Goal: Information Seeking & Learning: Learn about a topic

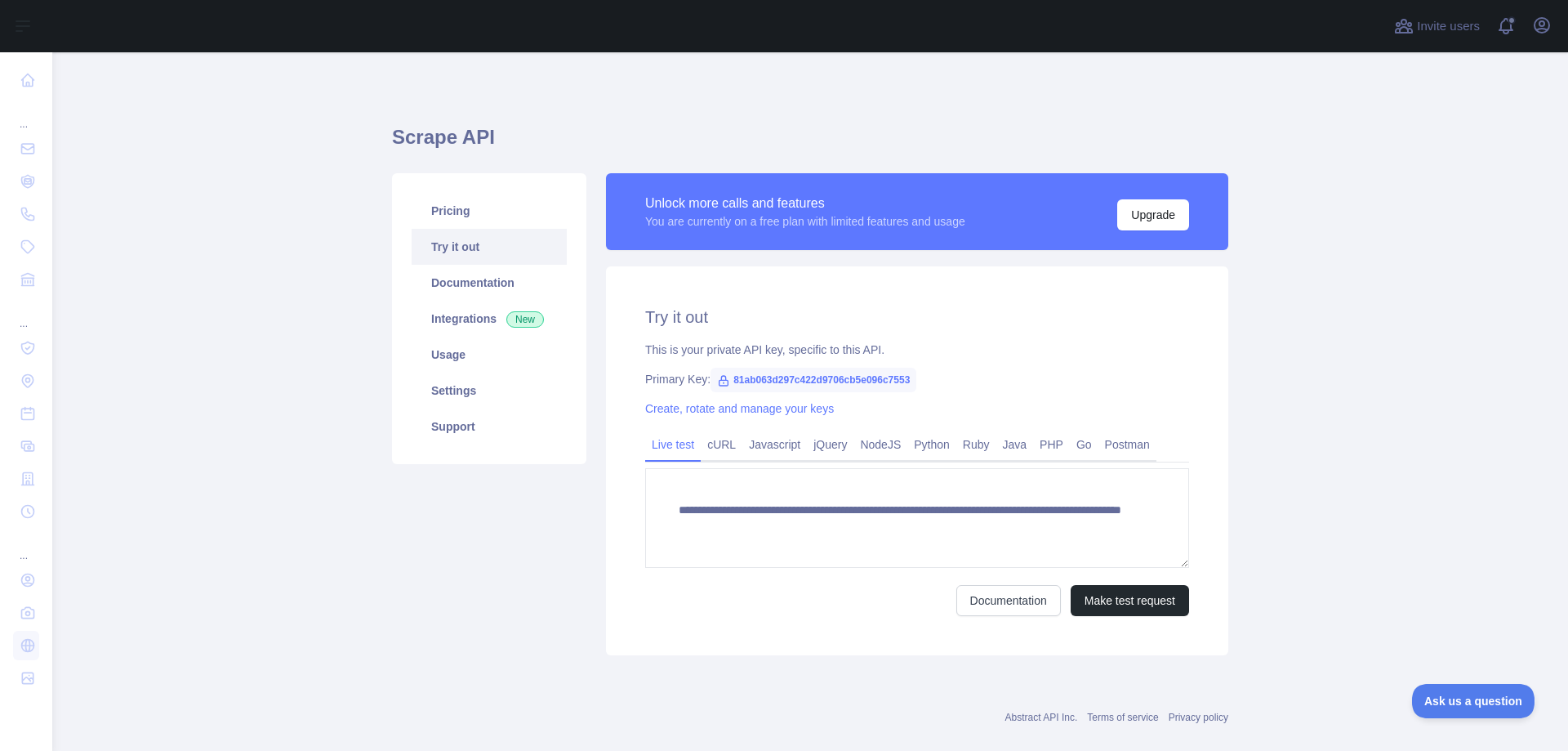
click at [781, 376] on span "81ab063d297c422d9706cb5e096c7553" at bounding box center [813, 380] width 206 height 25
copy span "81ab063d297c422d9706cb5e096c7553"
click at [450, 387] on link "Settings" at bounding box center [489, 390] width 155 height 36
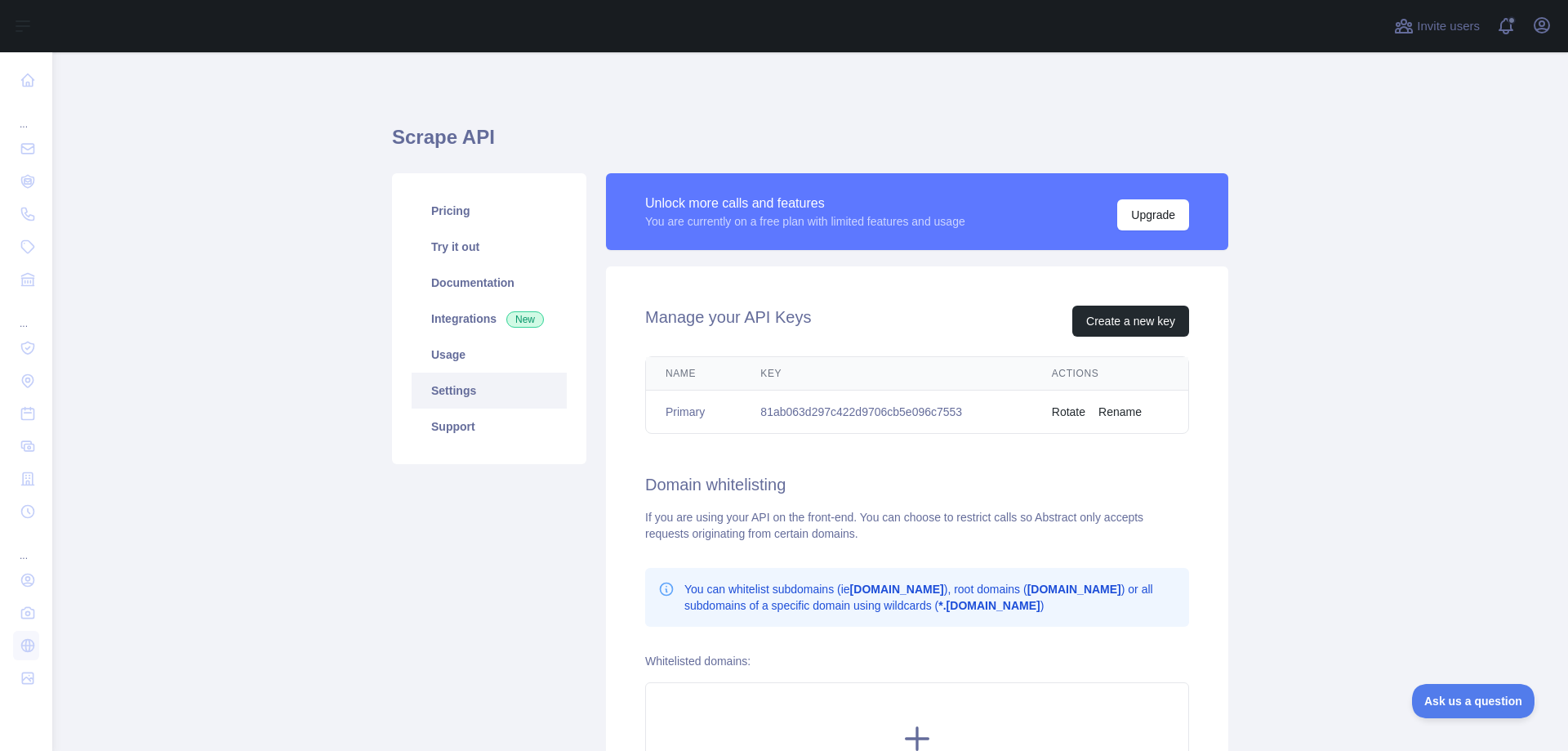
scroll to position [210, 0]
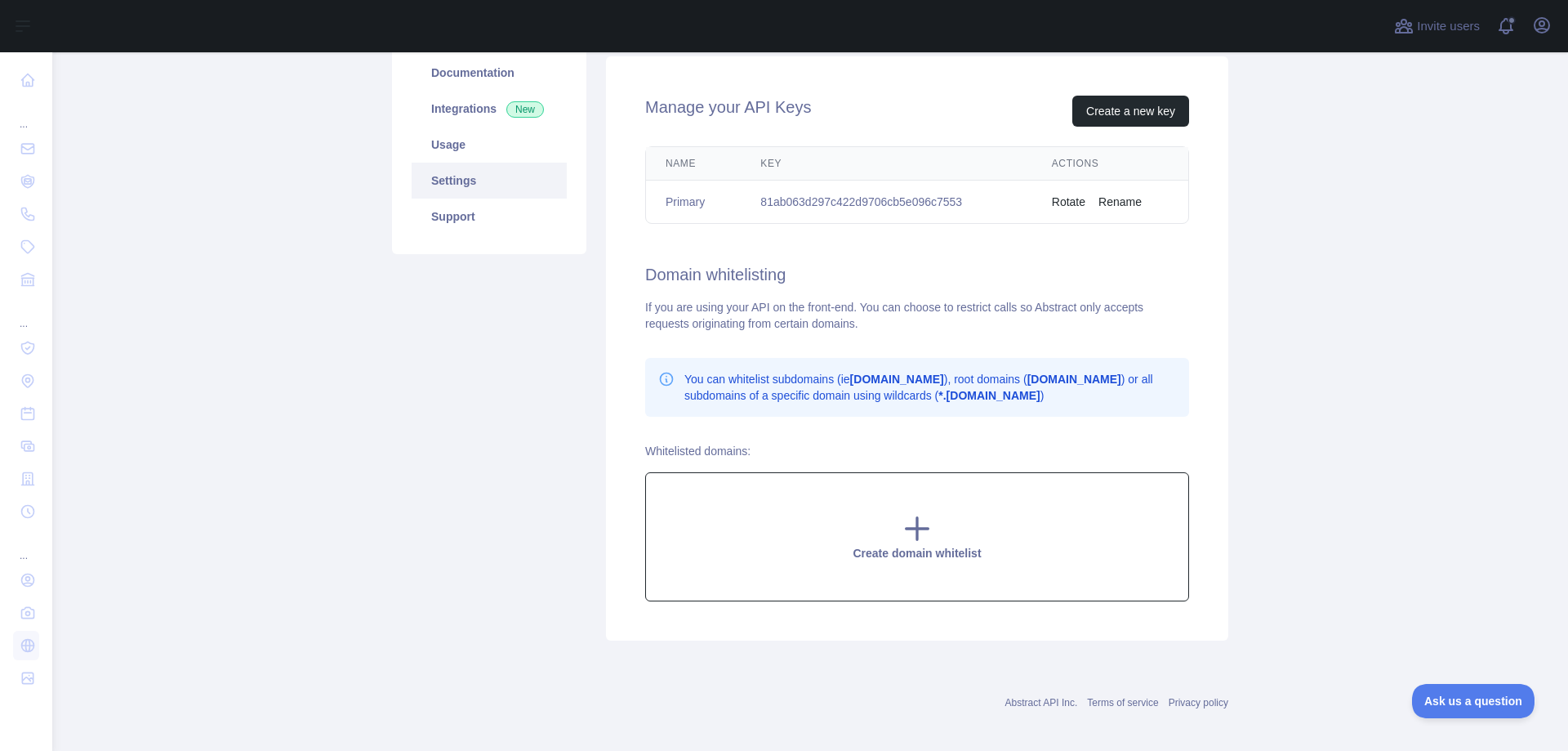
click at [910, 523] on icon at bounding box center [917, 529] width 22 height 22
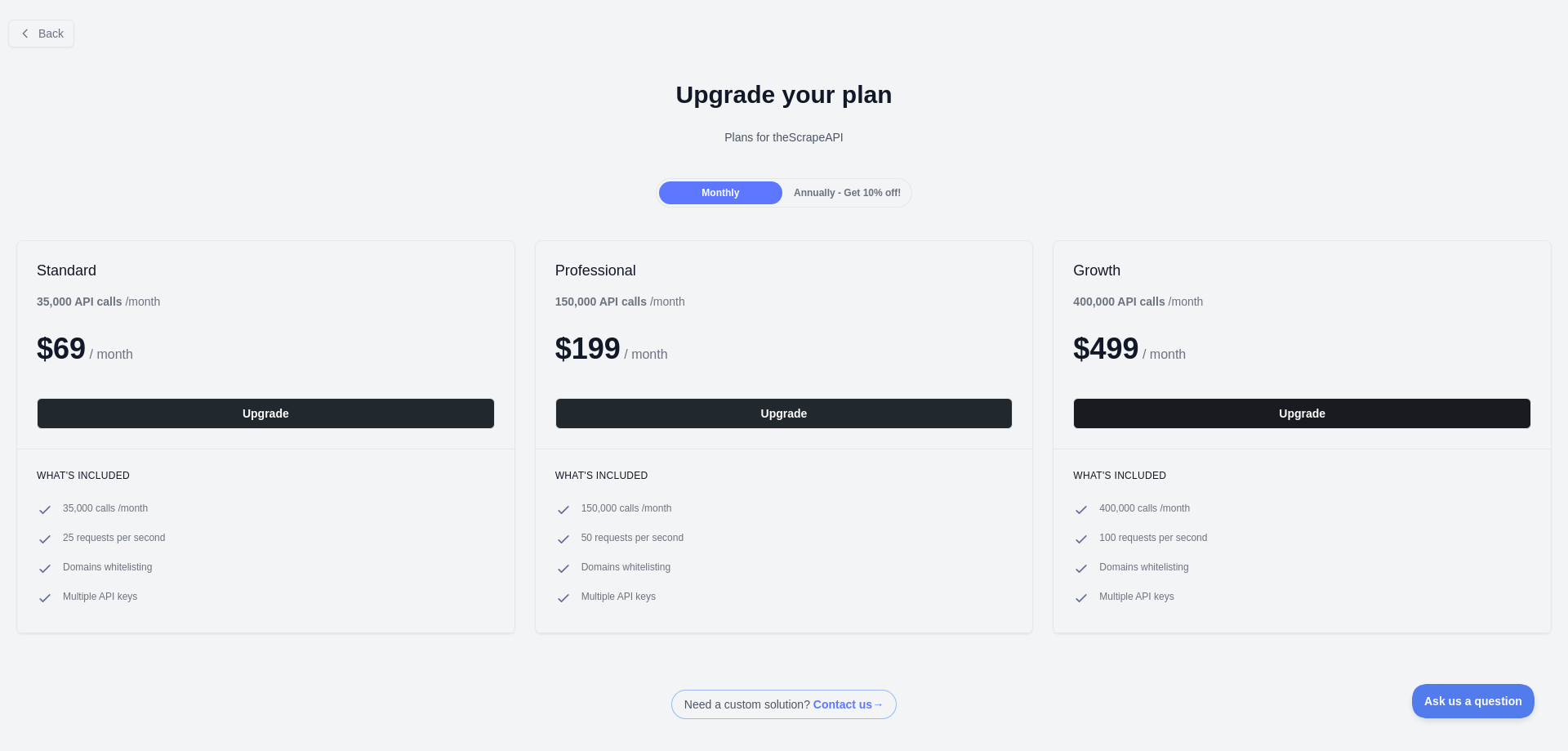
click at [1219, 416] on button "Upgrade" at bounding box center [1302, 413] width 458 height 31
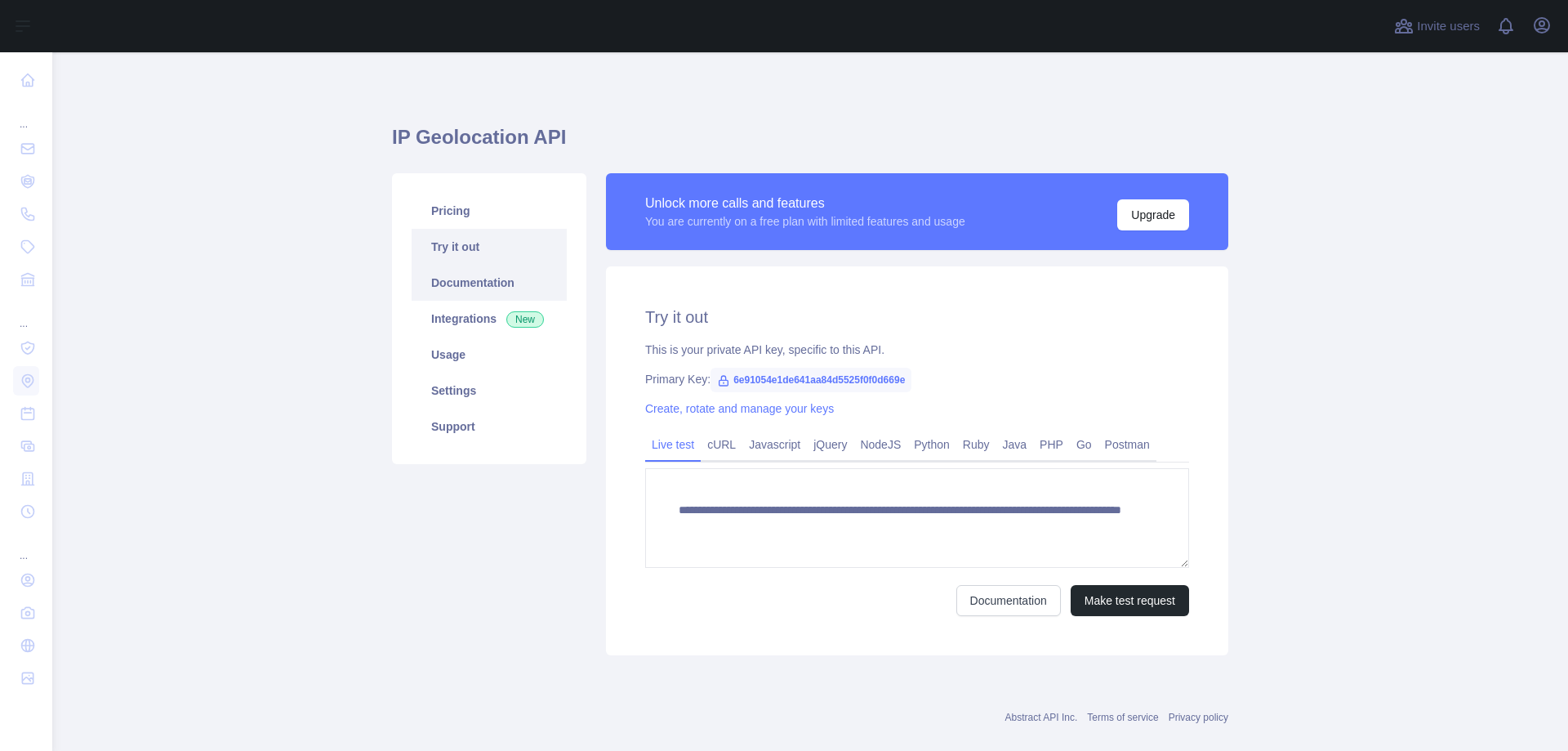
click at [485, 283] on link "Documentation" at bounding box center [489, 282] width 155 height 36
click at [468, 257] on link "Try it out" at bounding box center [489, 246] width 155 height 36
click at [453, 320] on link "Integrations New" at bounding box center [489, 318] width 155 height 36
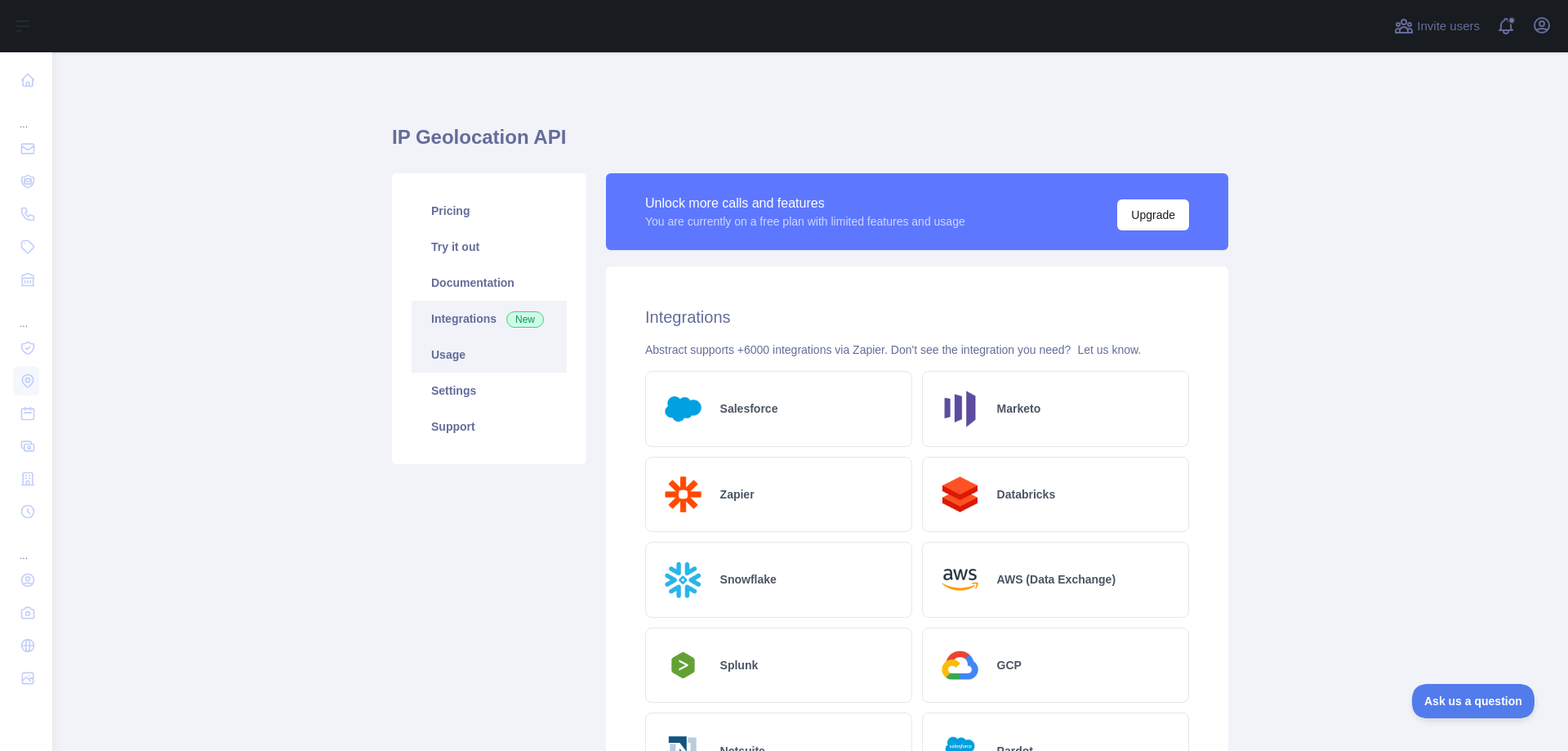
click at [458, 352] on link "Usage" at bounding box center [489, 354] width 155 height 36
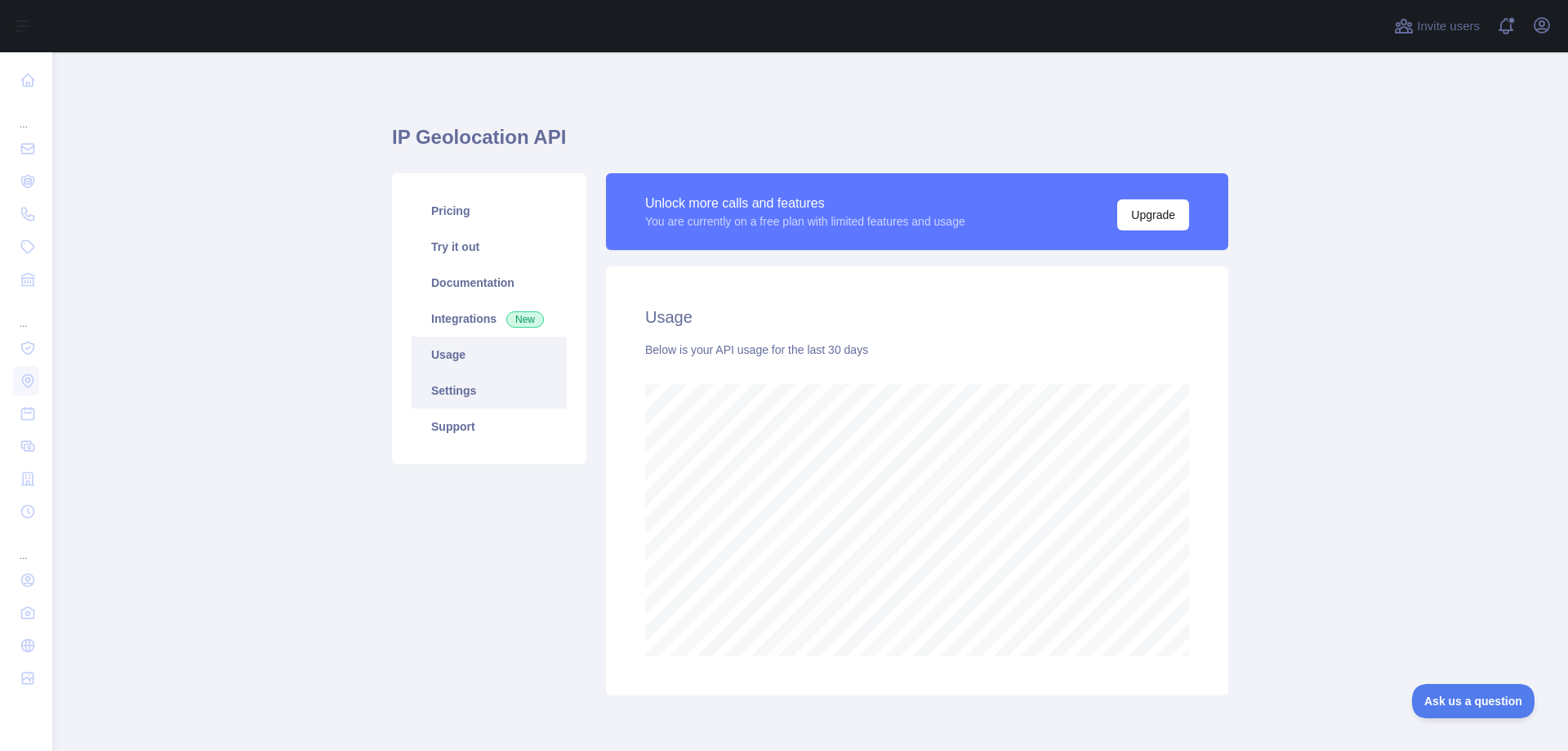
scroll to position [699, 1503]
click at [473, 402] on link "Settings" at bounding box center [489, 390] width 155 height 36
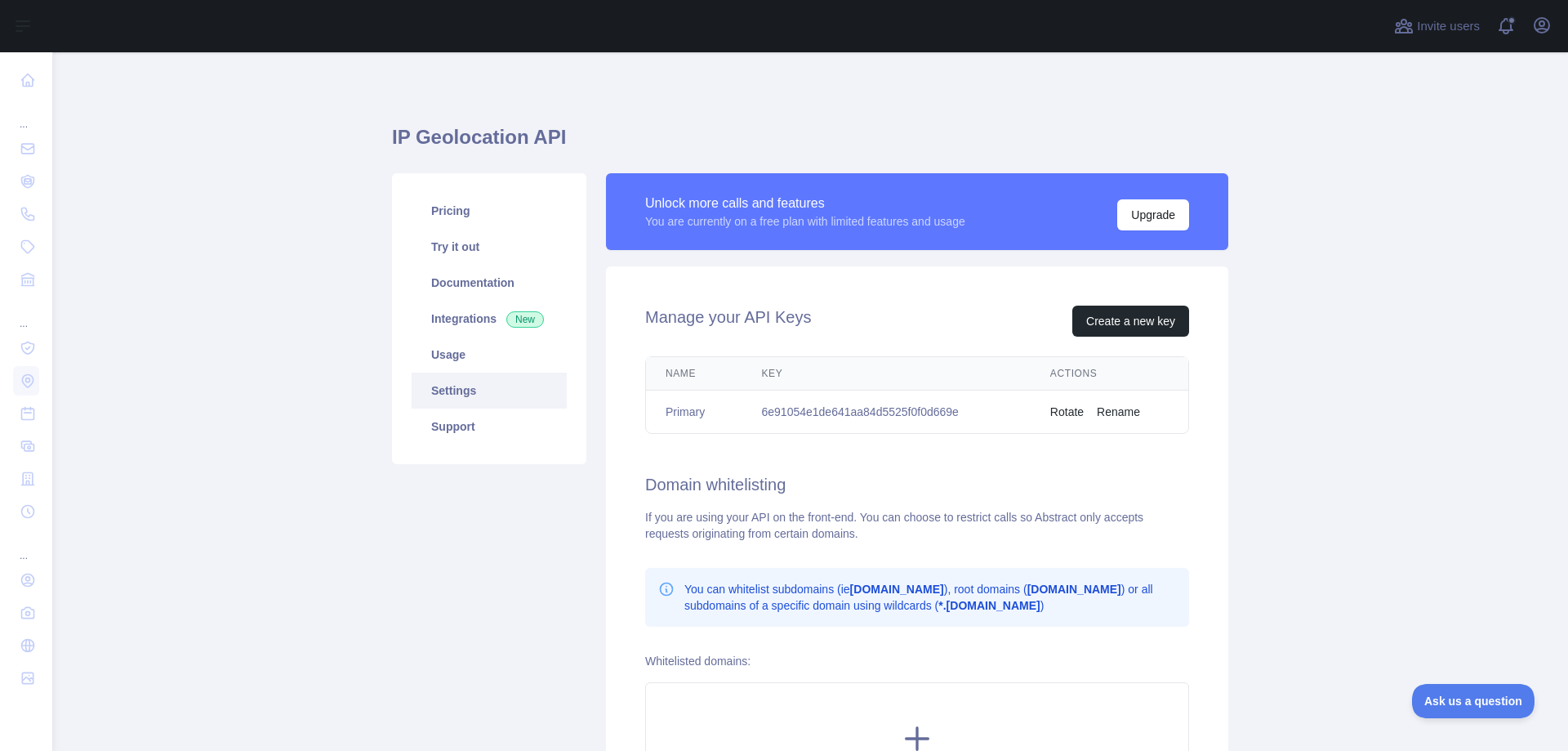
scroll to position [194, 0]
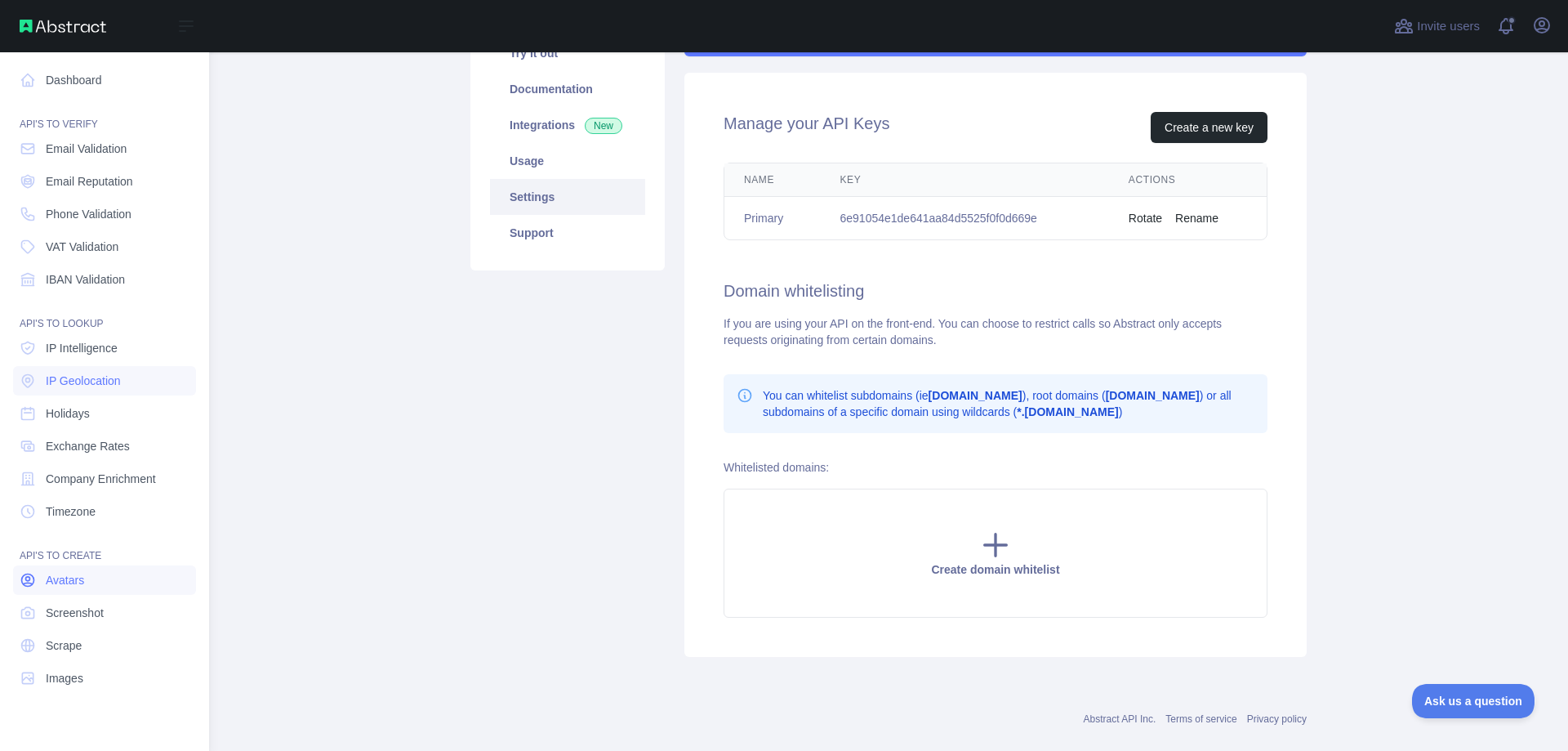
click at [80, 586] on span "Avatars" at bounding box center [64, 580] width 38 height 17
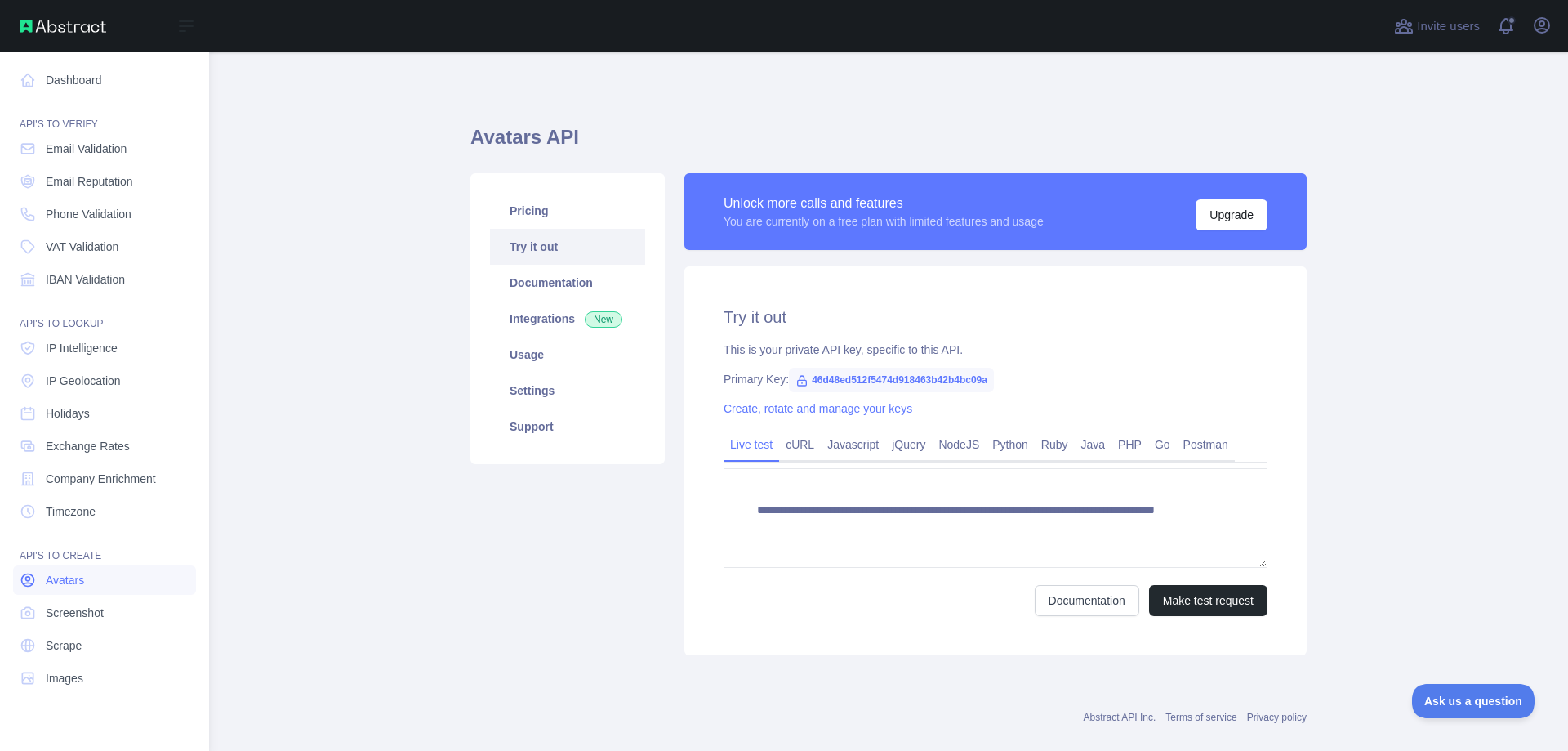
click at [66, 570] on link "Avatars" at bounding box center [104, 580] width 183 height 30
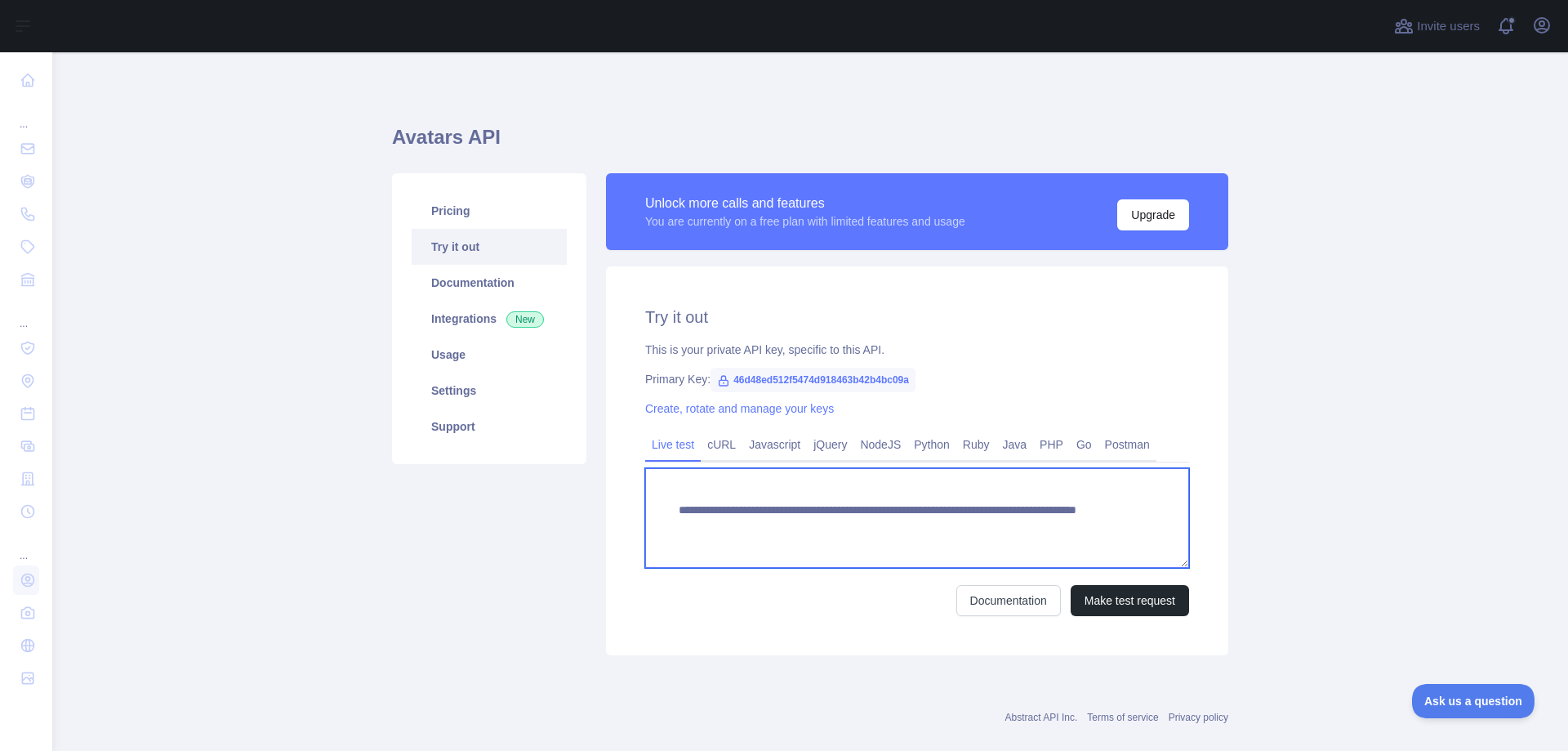
drag, startPoint x: 958, startPoint y: 526, endPoint x: 848, endPoint y: 526, distance: 110.0
click at [848, 526] on textarea "**********" at bounding box center [917, 518] width 544 height 99
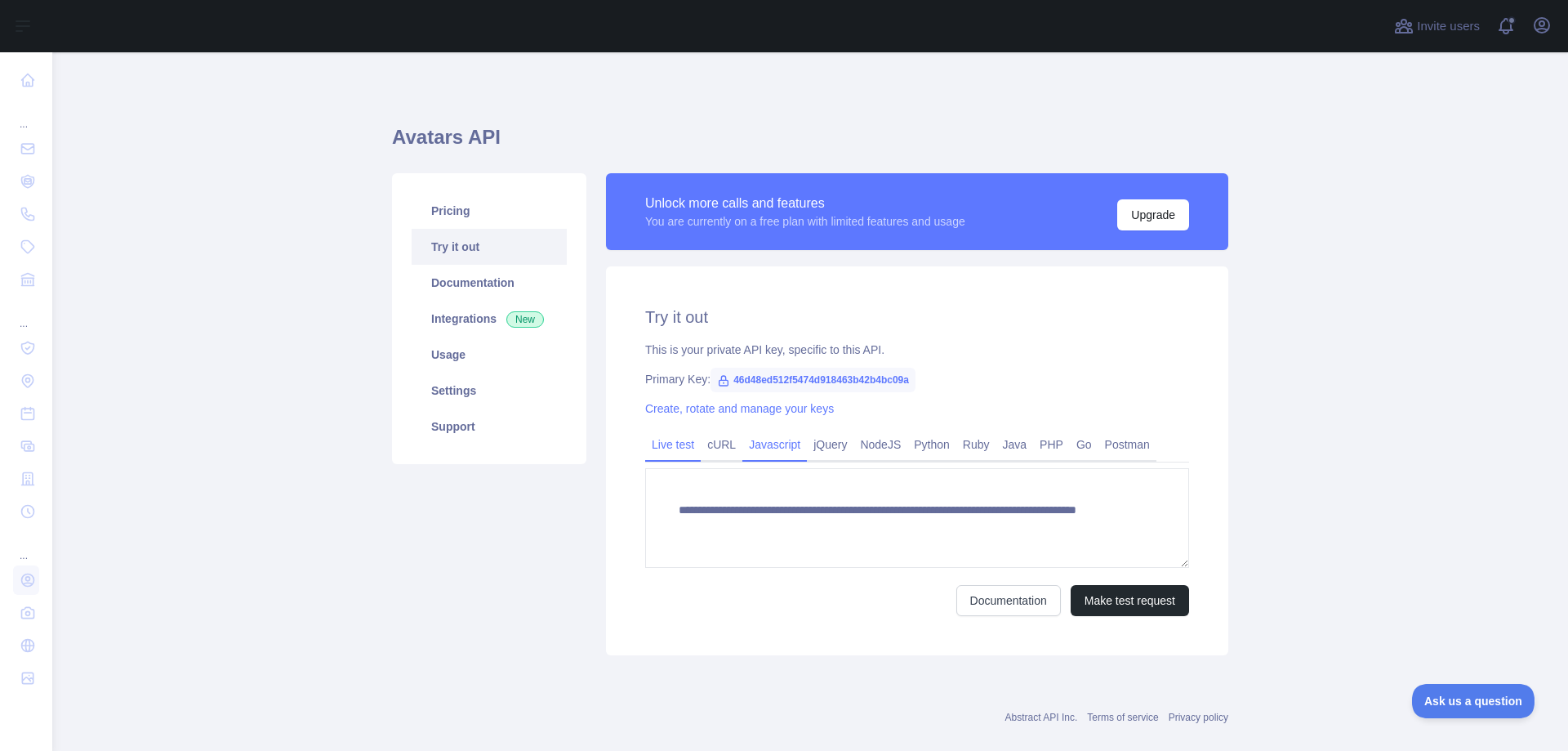
click at [764, 445] on link "Javascript" at bounding box center [775, 444] width 65 height 27
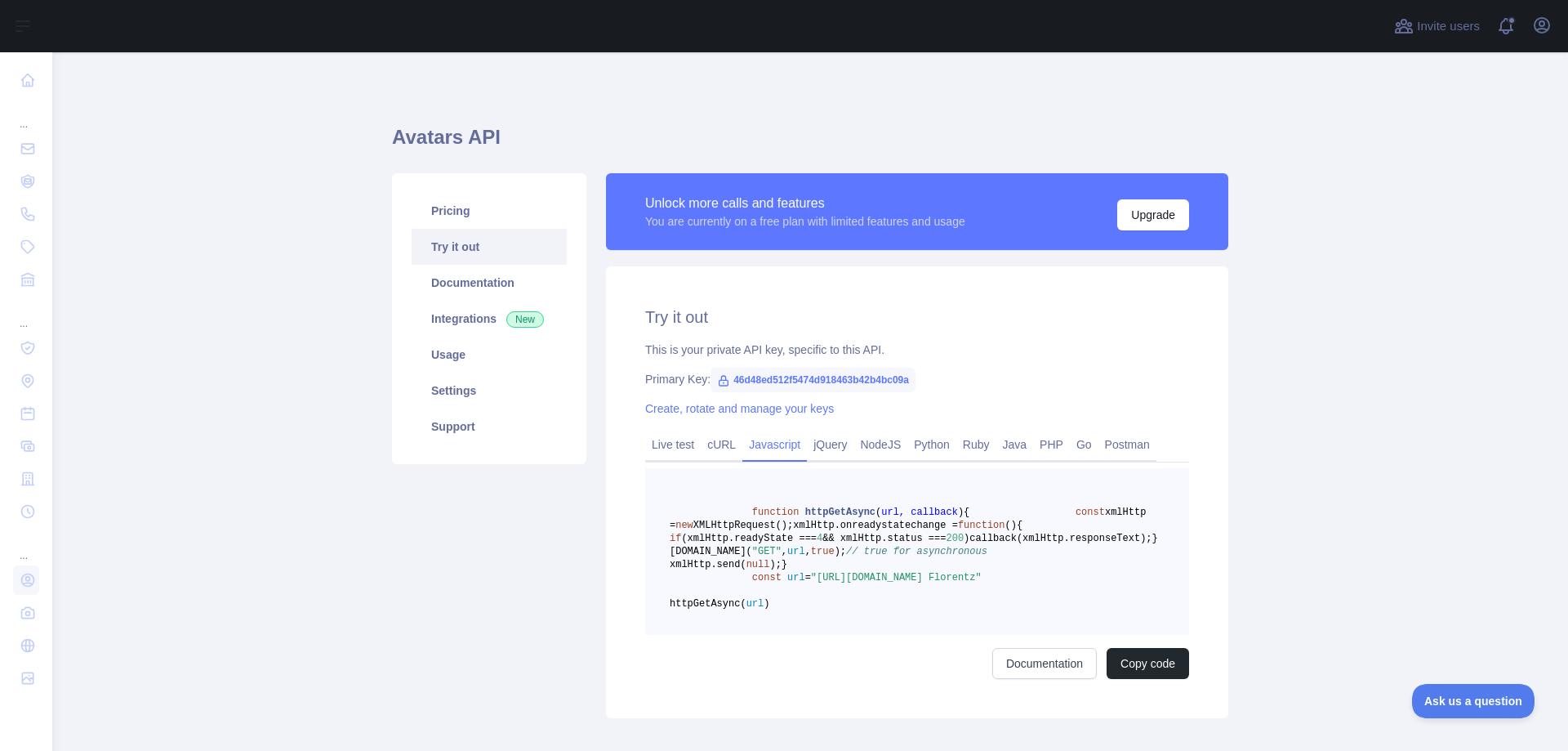
scroll to position [166, 0]
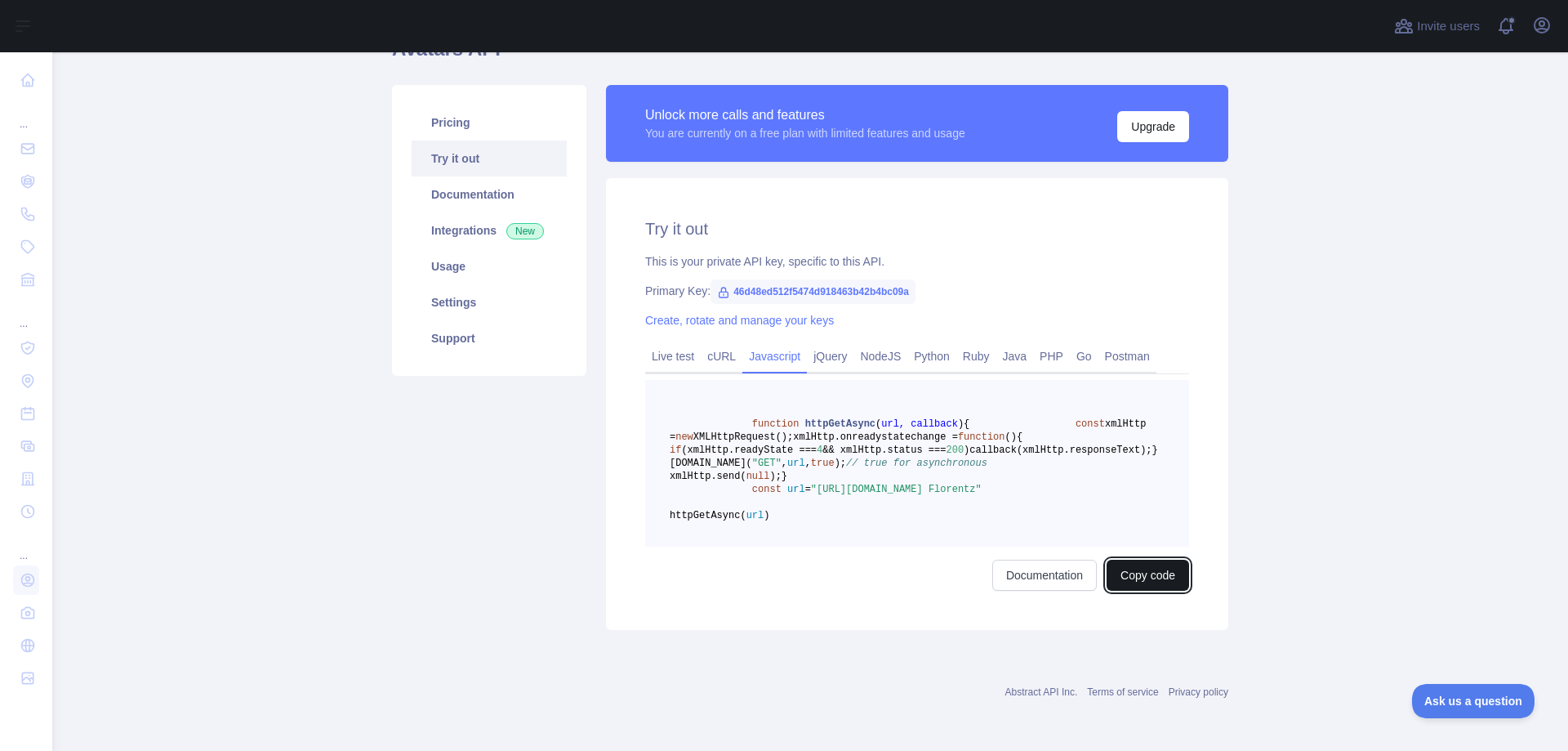
click at [1139, 575] on button "Copy code" at bounding box center [1148, 576] width 83 height 31
click at [1051, 579] on link "Documentation" at bounding box center [1062, 576] width 104 height 31
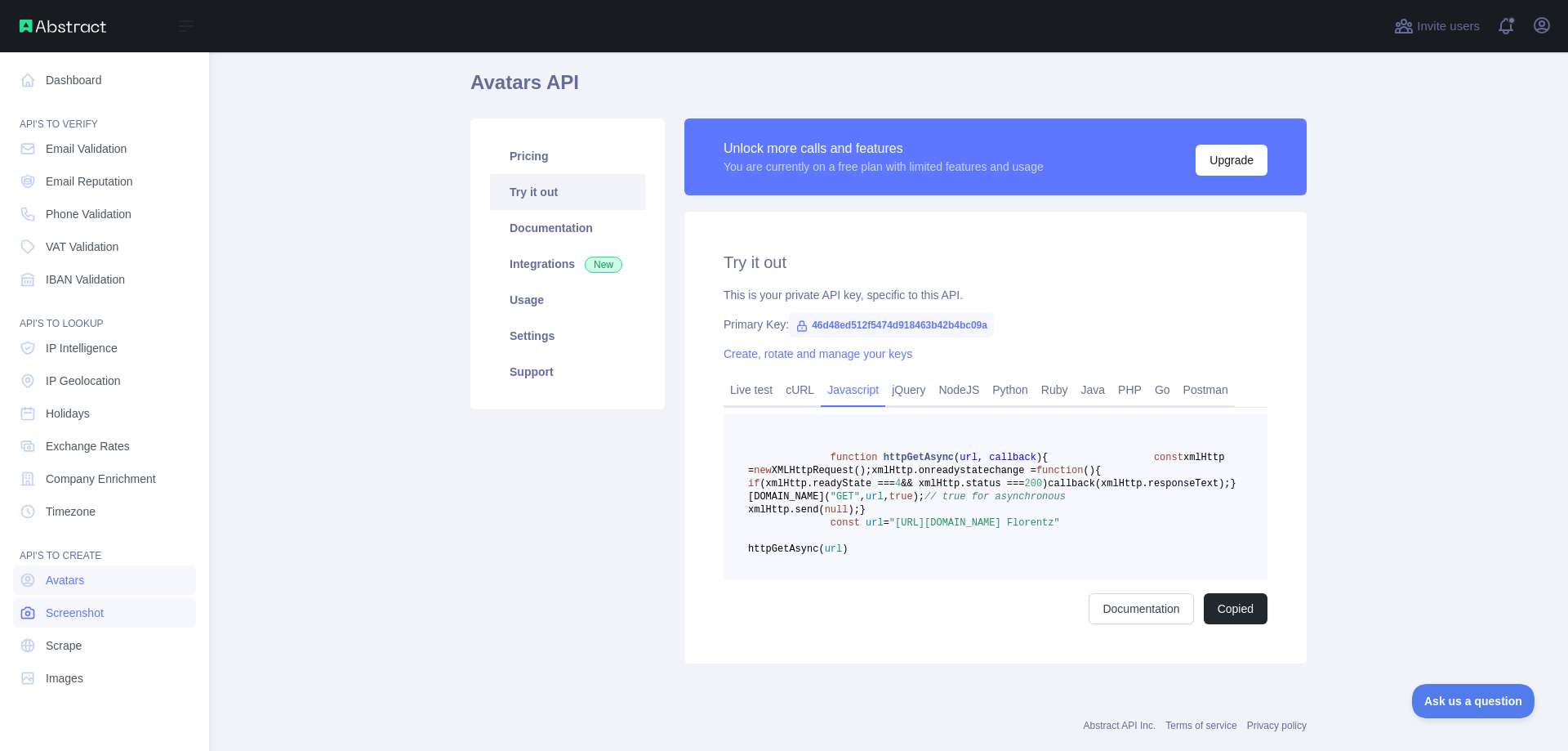
click at [71, 608] on span "Screenshot" at bounding box center [74, 612] width 58 height 17
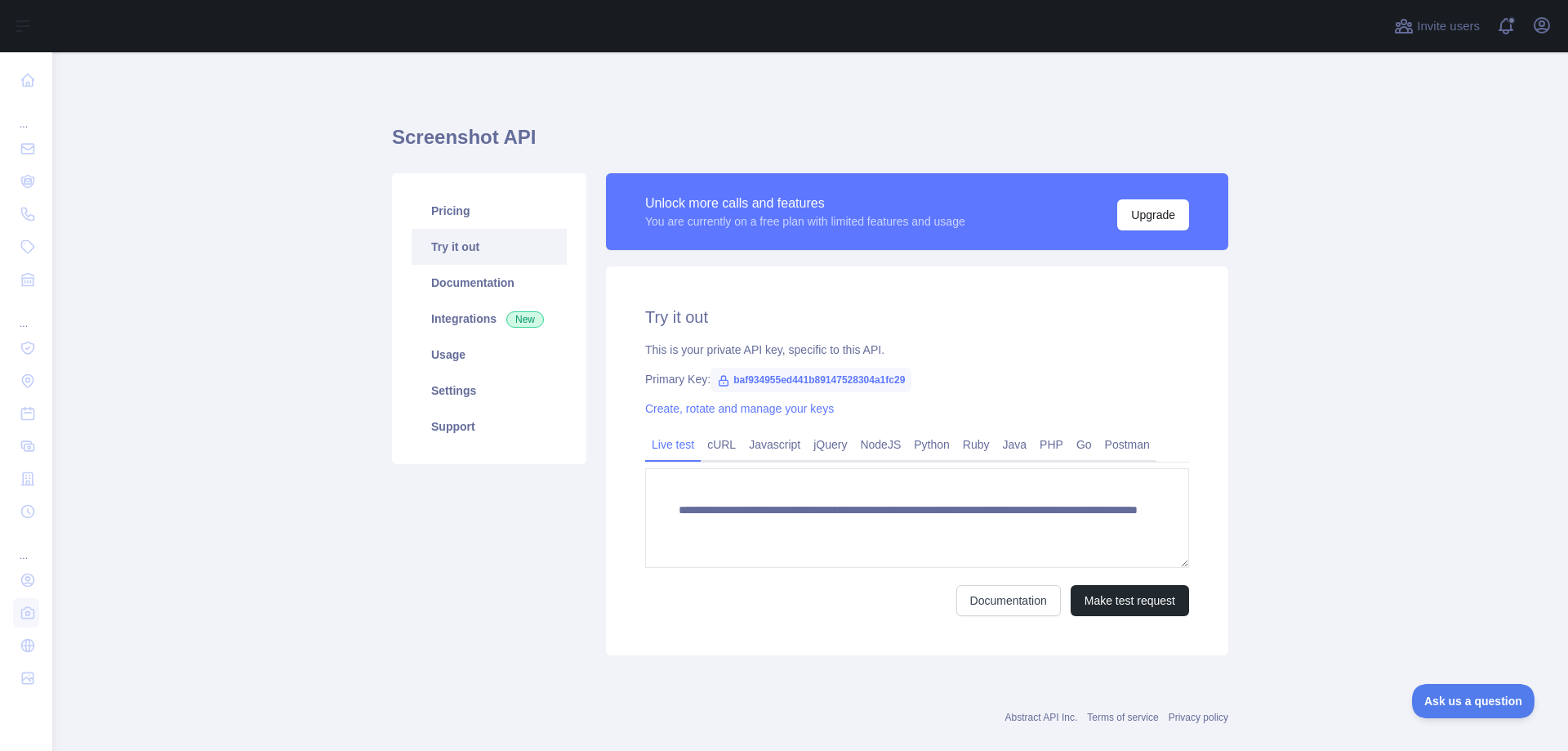
scroll to position [1, 0]
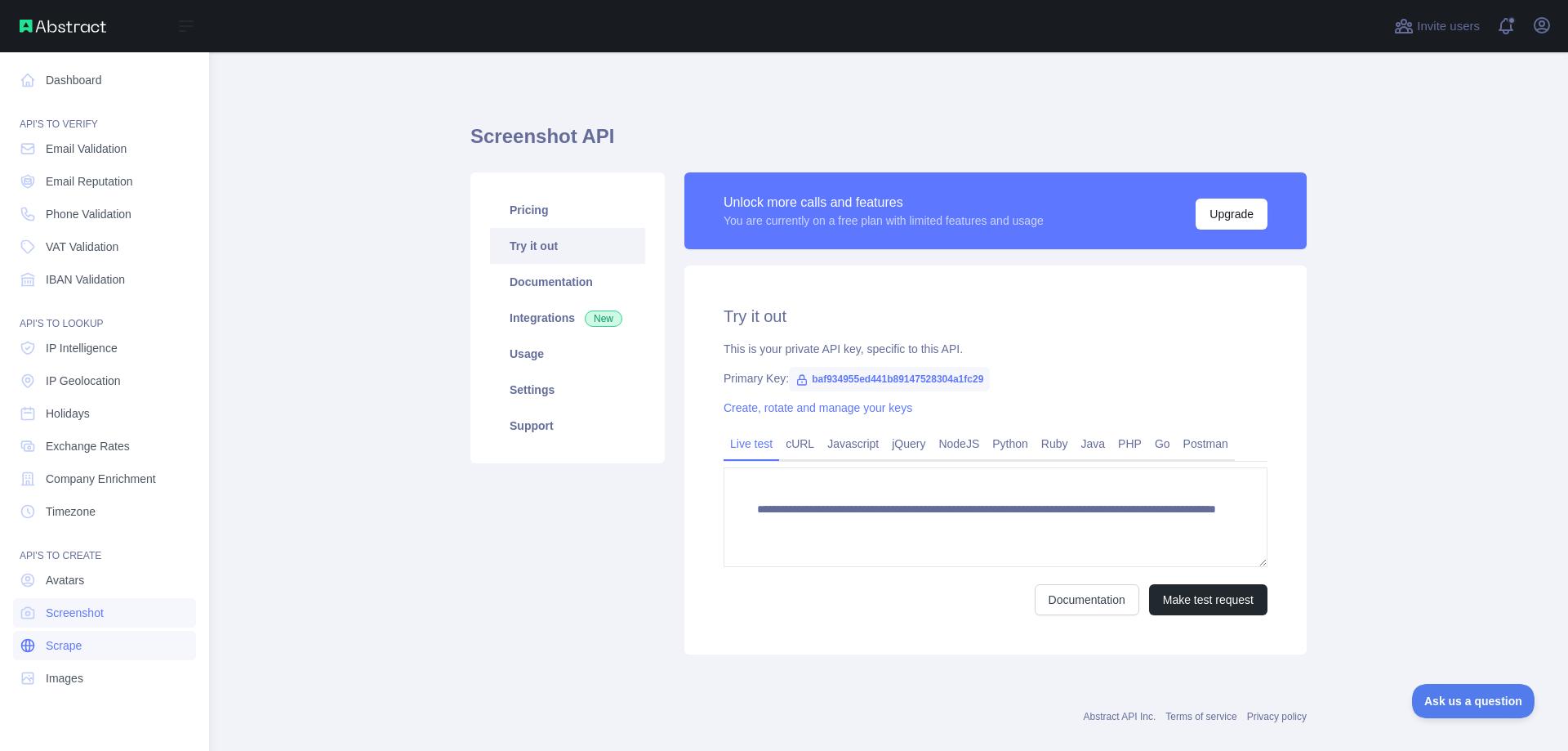
click at [60, 654] on link "Scrape" at bounding box center [104, 646] width 183 height 30
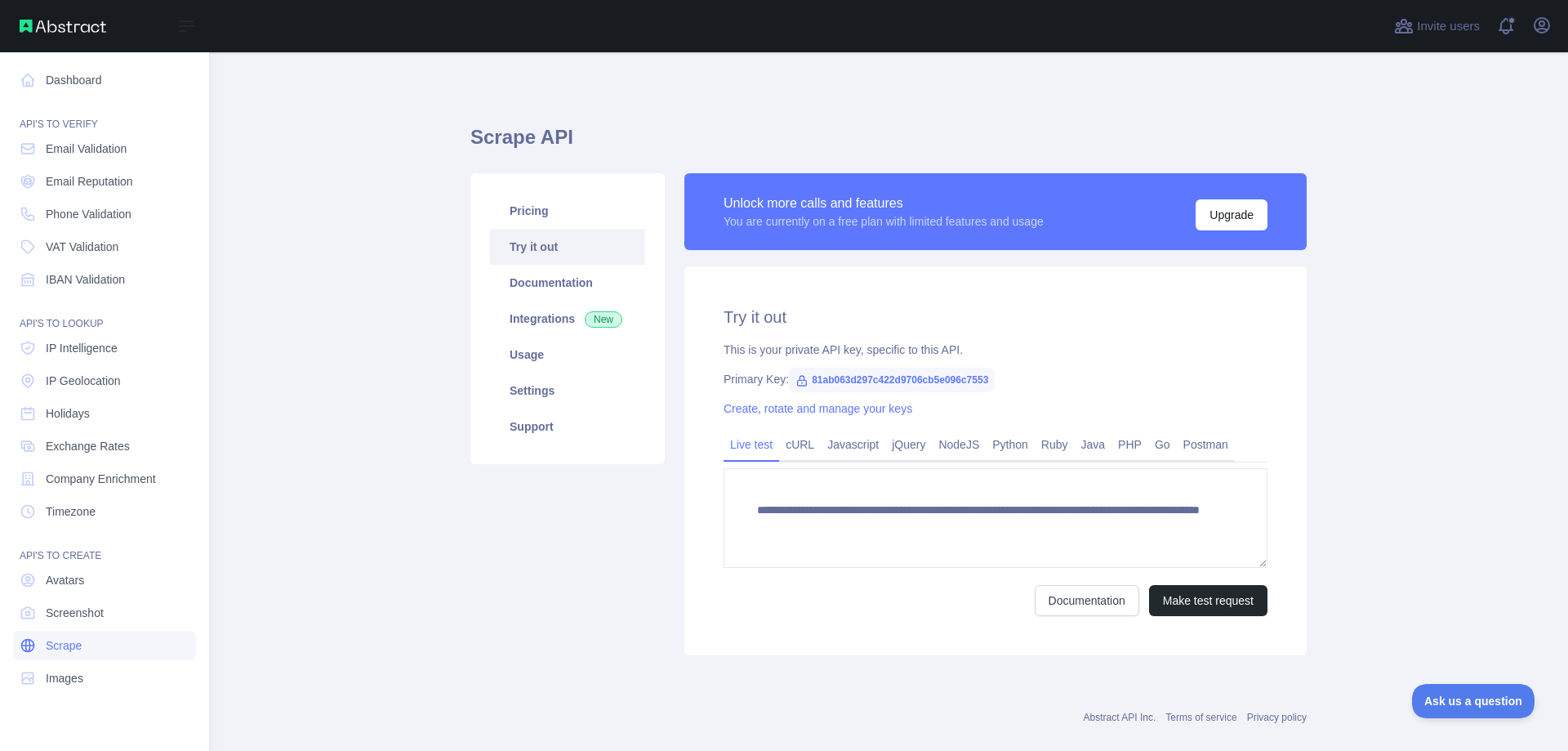
scroll to position [1, 0]
click at [60, 654] on link "Scrape" at bounding box center [104, 646] width 183 height 30
click at [85, 676] on link "Images" at bounding box center [104, 678] width 183 height 30
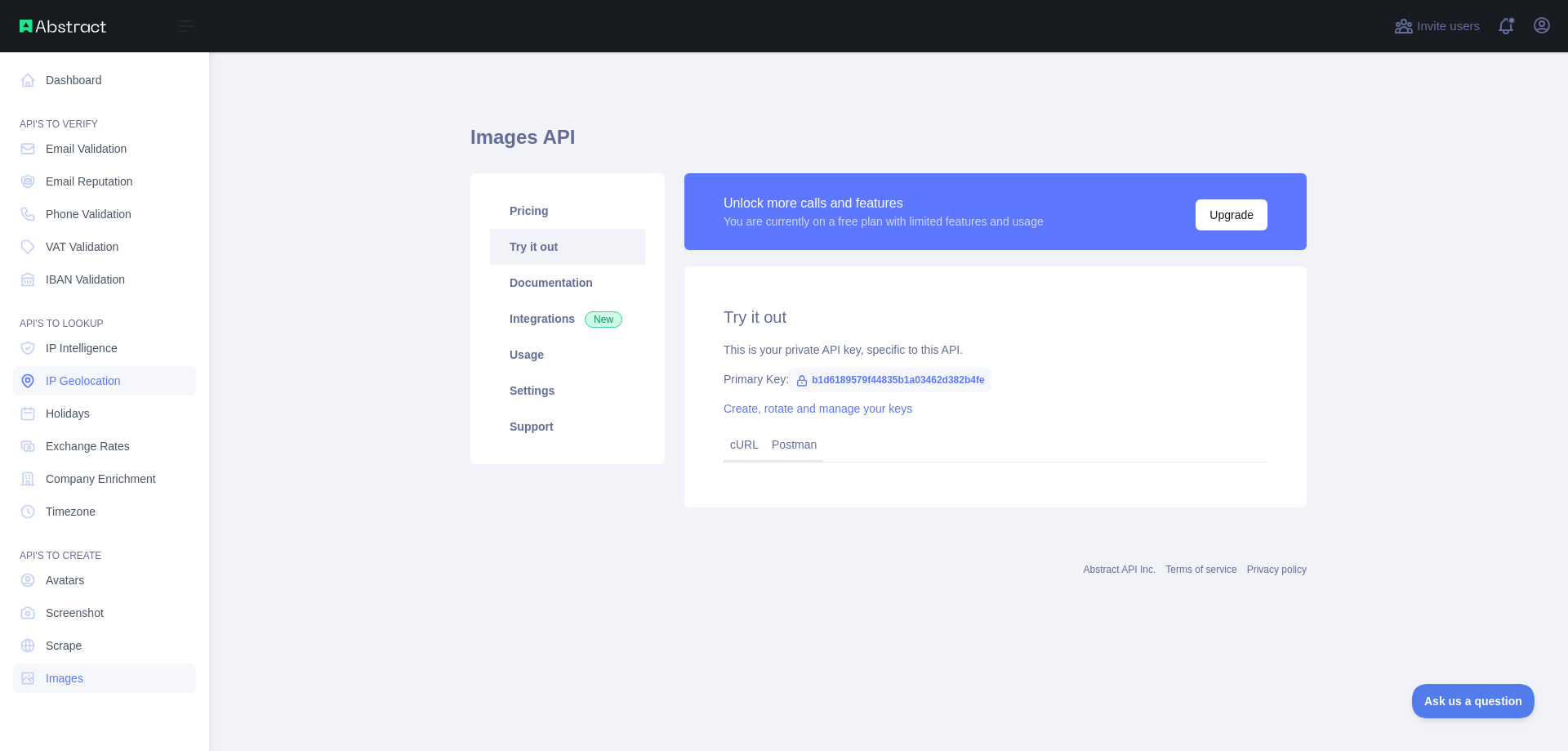
click at [70, 380] on span "IP Geolocation" at bounding box center [83, 380] width 75 height 17
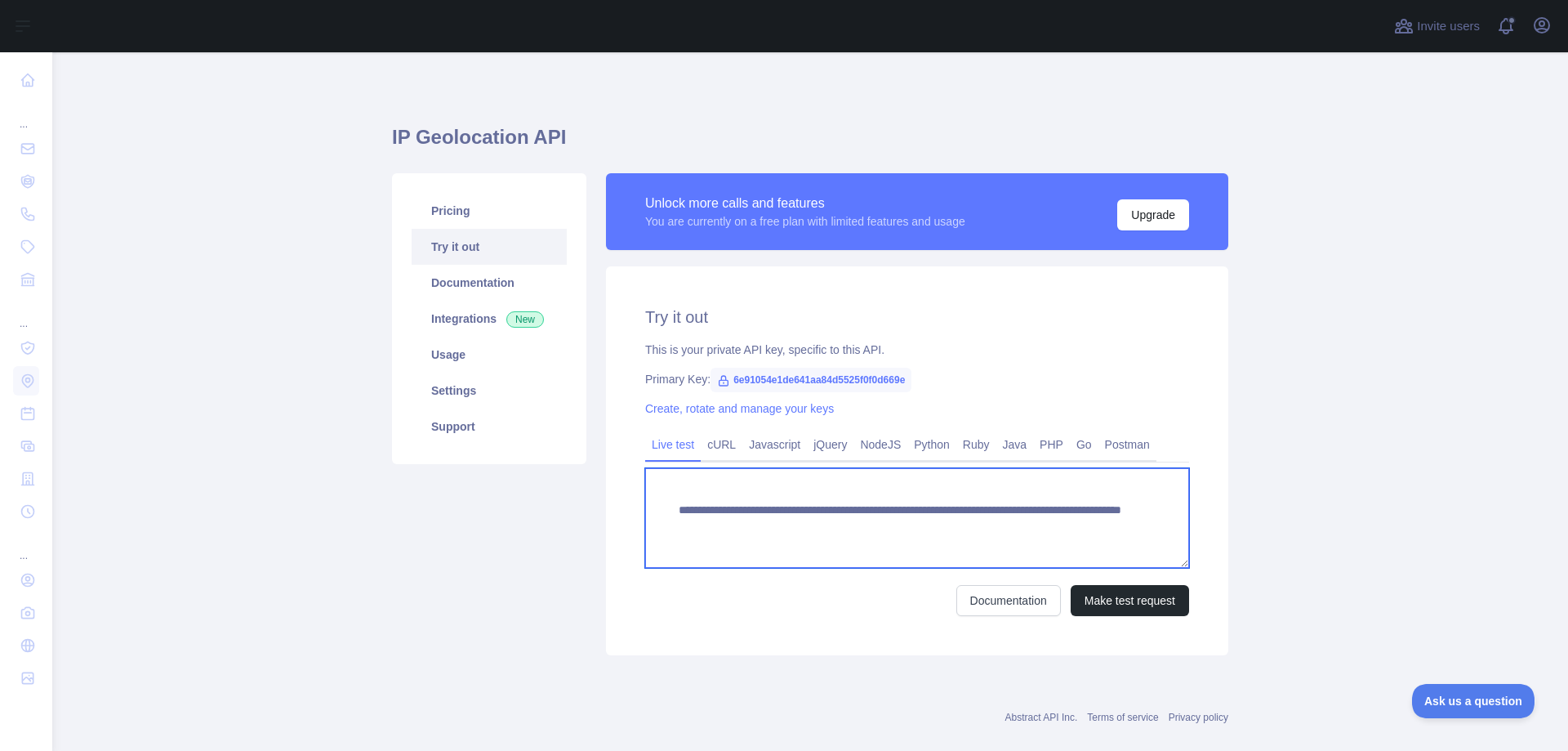
drag, startPoint x: 1069, startPoint y: 527, endPoint x: 663, endPoint y: 513, distance: 406.2
click at [663, 513] on textarea "**********" at bounding box center [917, 518] width 544 height 99
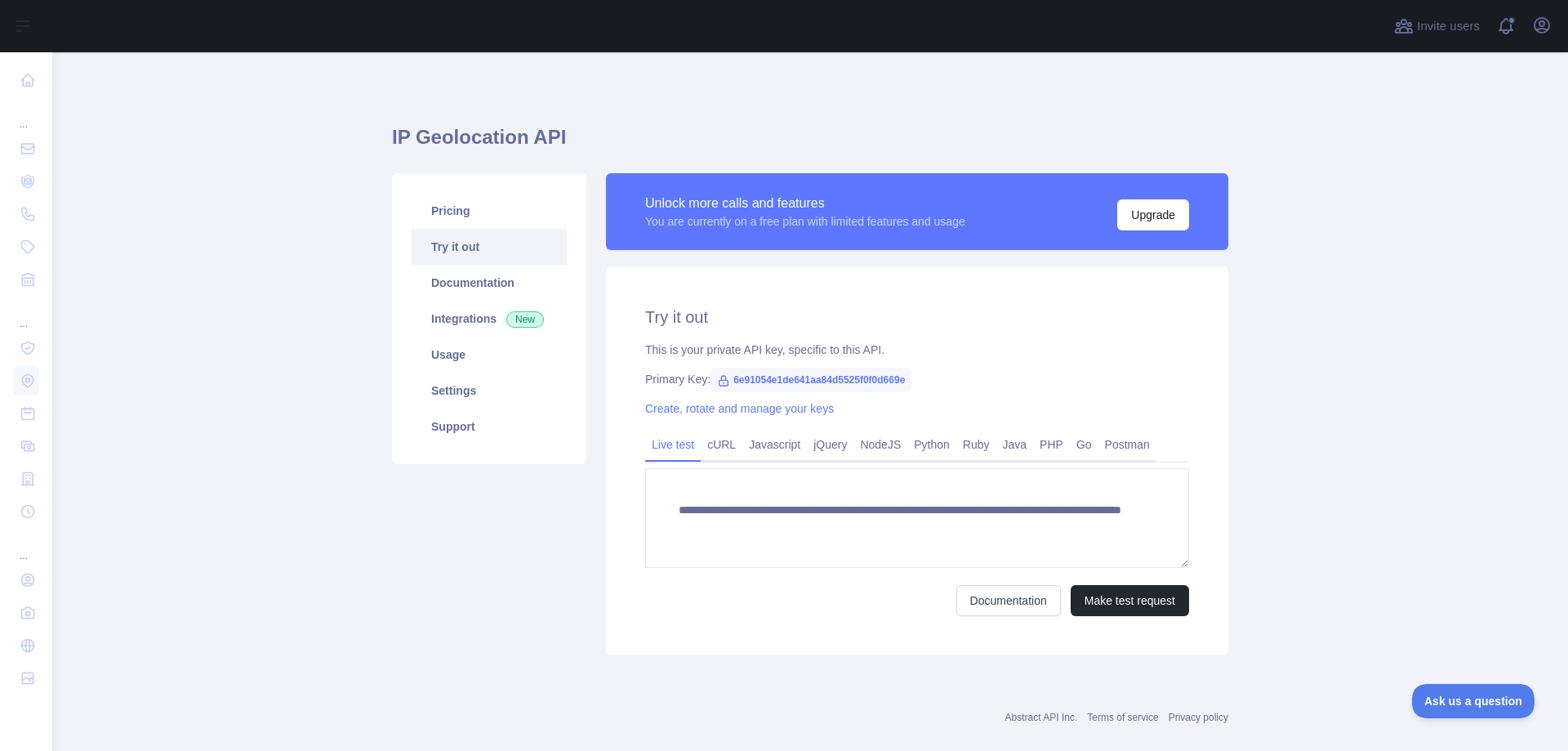
click at [784, 380] on span "6e91054e1de641aa84d5525f0f0d669e" at bounding box center [811, 380] width 201 height 25
copy span "6e91054e1de641aa84d5525f0f0d669e"
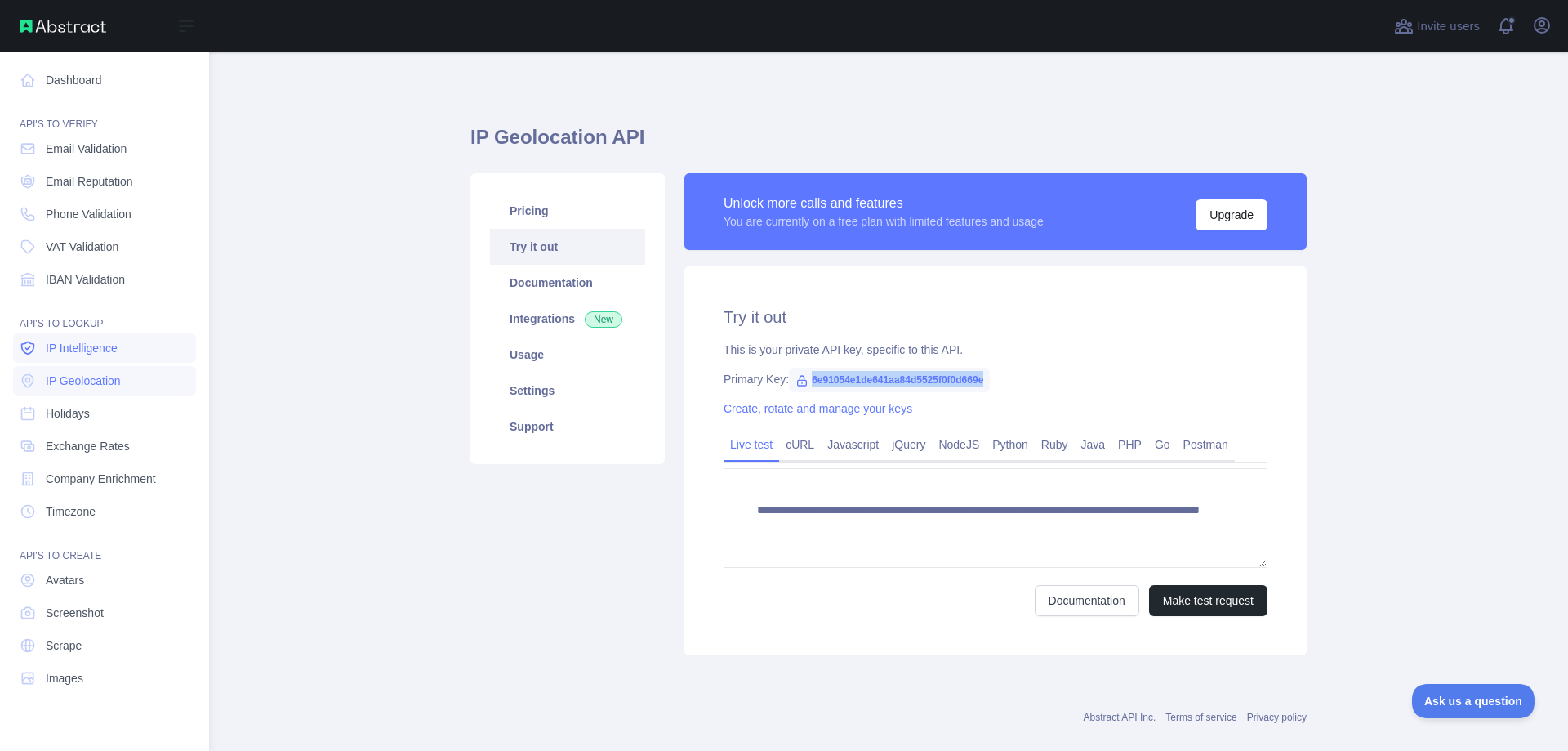
click at [73, 348] on span "IP Intelligence" at bounding box center [81, 347] width 72 height 17
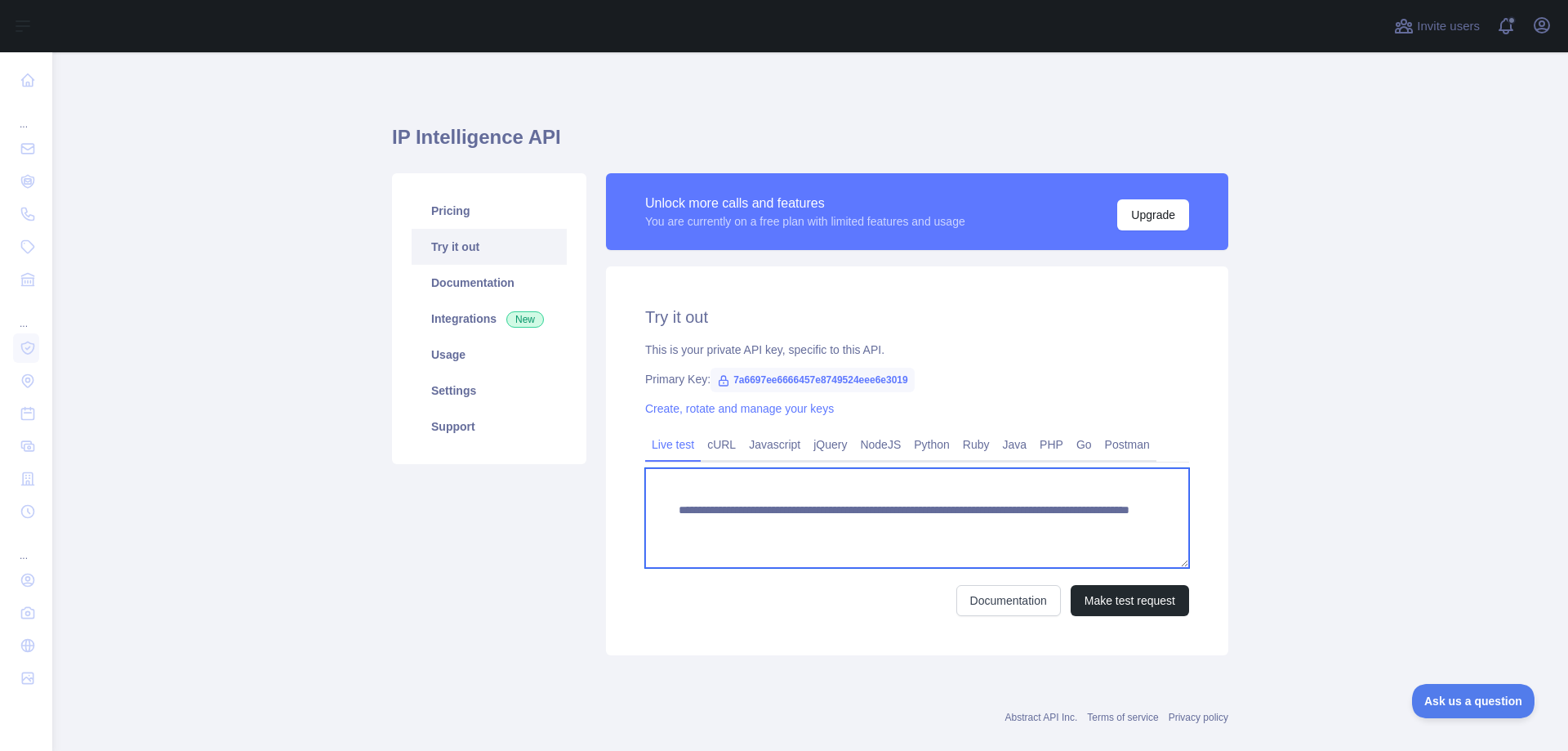
drag, startPoint x: 1064, startPoint y: 522, endPoint x: 649, endPoint y: 501, distance: 415.5
click at [649, 501] on textarea "**********" at bounding box center [917, 518] width 544 height 99
